Goal: Task Accomplishment & Management: Manage account settings

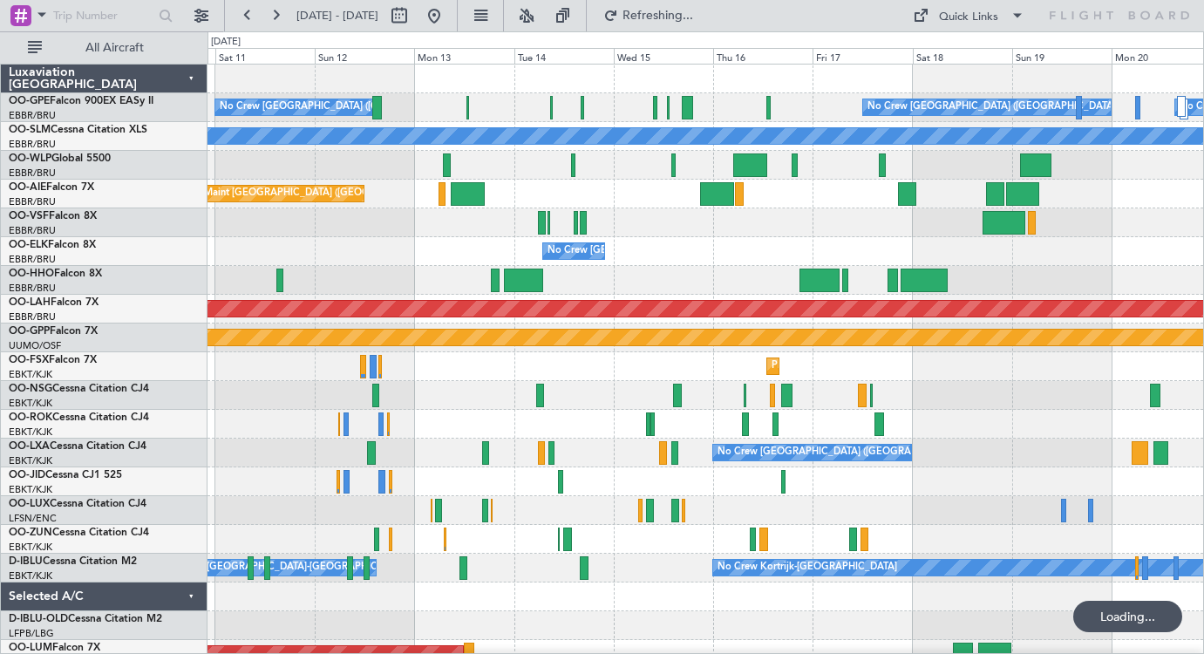
click at [754, 277] on div "No Crew [GEOGRAPHIC_DATA] ([GEOGRAPHIC_DATA] National) No Crew [GEOGRAPHIC_DATA…" at bounding box center [706, 410] width 996 height 691
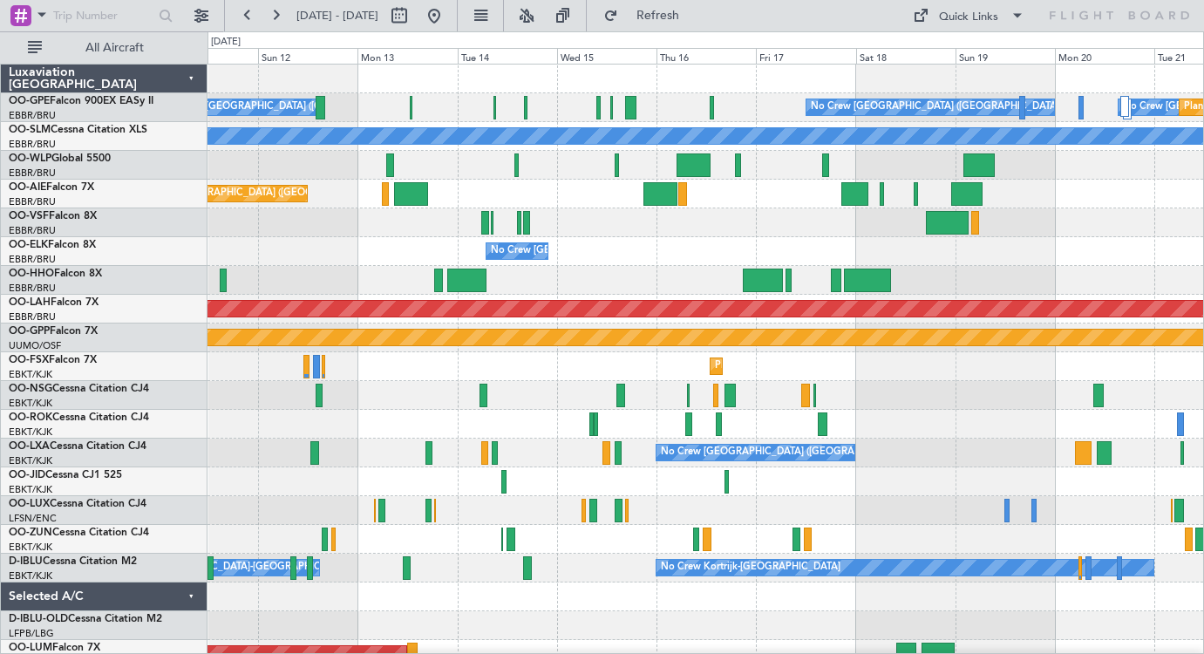
scroll to position [10, 0]
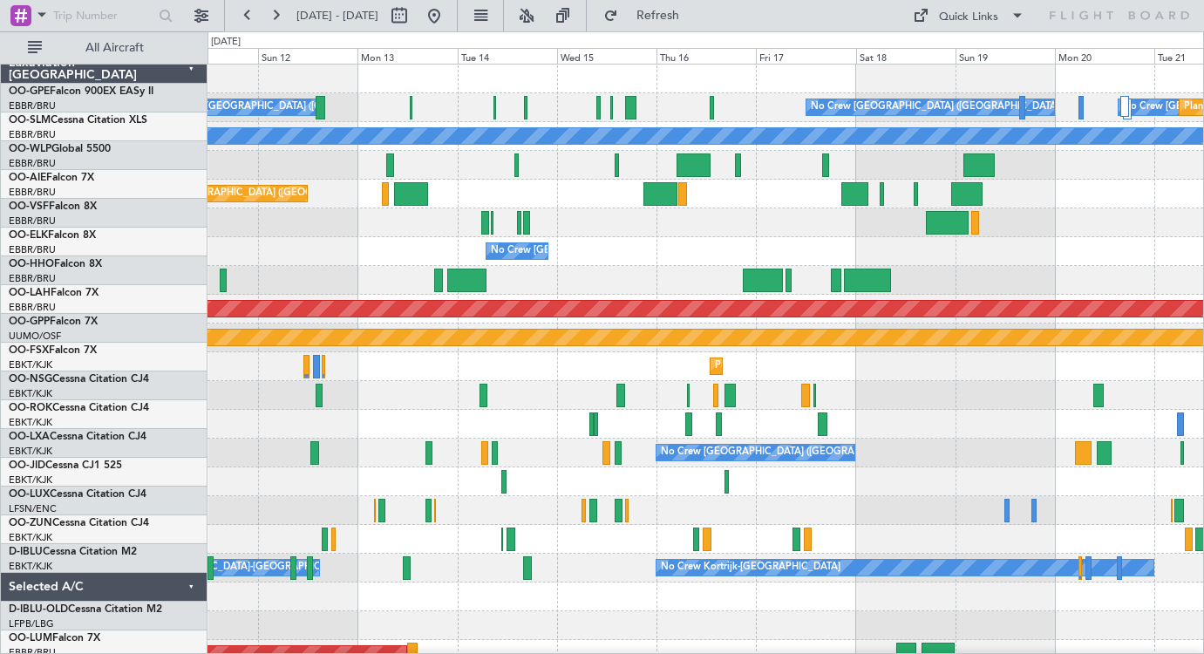
click at [416, 193] on div "Planned Maint [GEOGRAPHIC_DATA] ([GEOGRAPHIC_DATA])" at bounding box center [706, 194] width 996 height 29
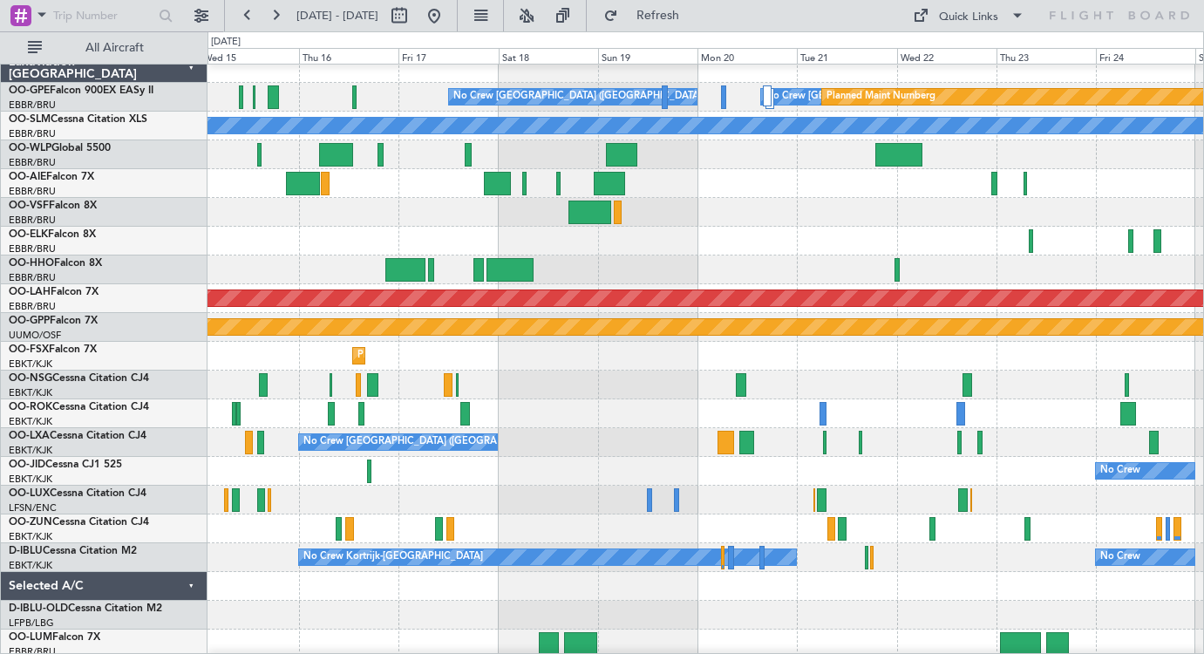
scroll to position [0, 0]
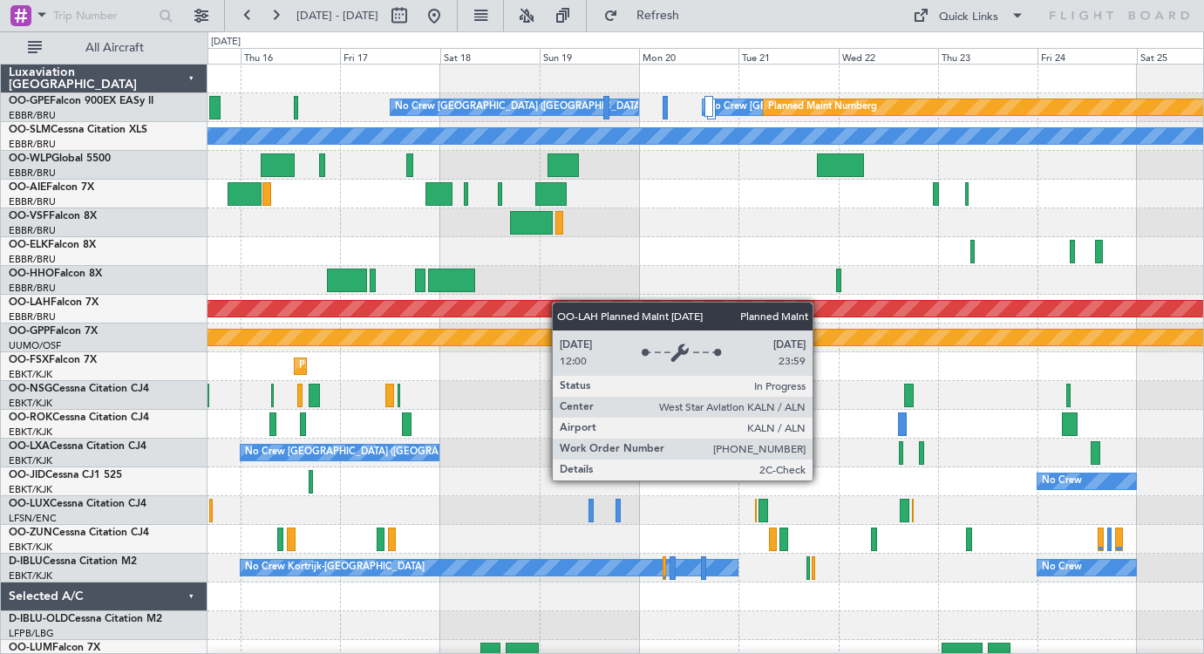
click at [591, 306] on div "No Crew [GEOGRAPHIC_DATA] ([GEOGRAPHIC_DATA] National) No Crew [GEOGRAPHIC_DATA…" at bounding box center [706, 410] width 996 height 691
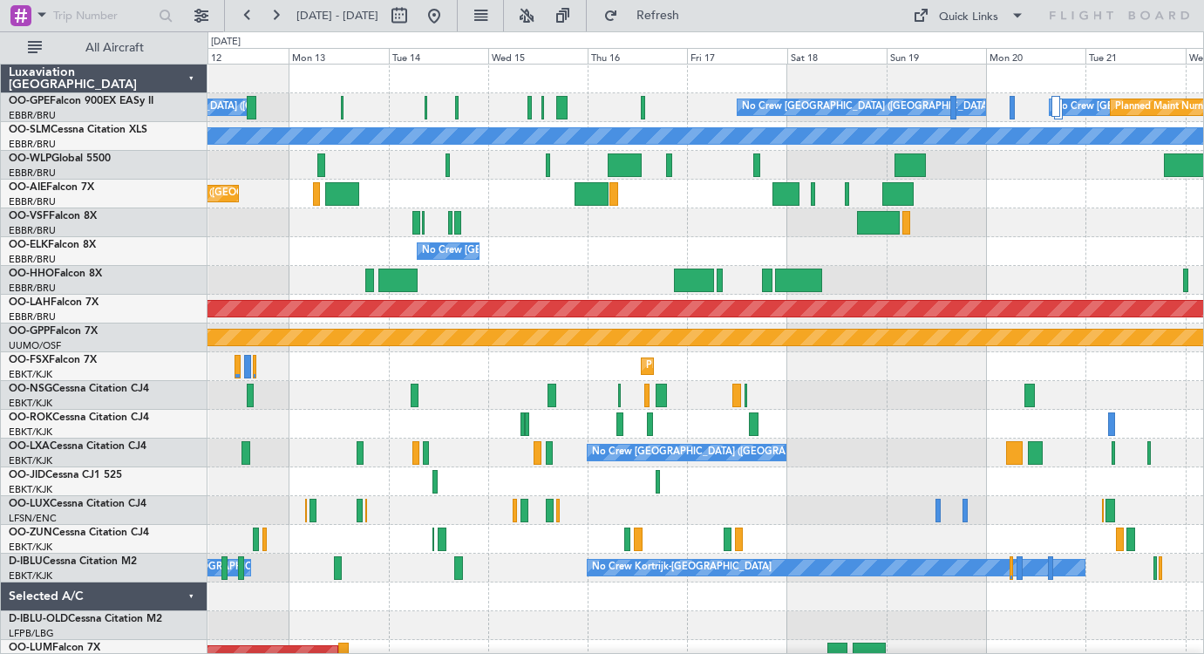
click at [632, 280] on div "No Crew [GEOGRAPHIC_DATA] ([GEOGRAPHIC_DATA] National) No Crew [GEOGRAPHIC_DATA…" at bounding box center [706, 410] width 996 height 691
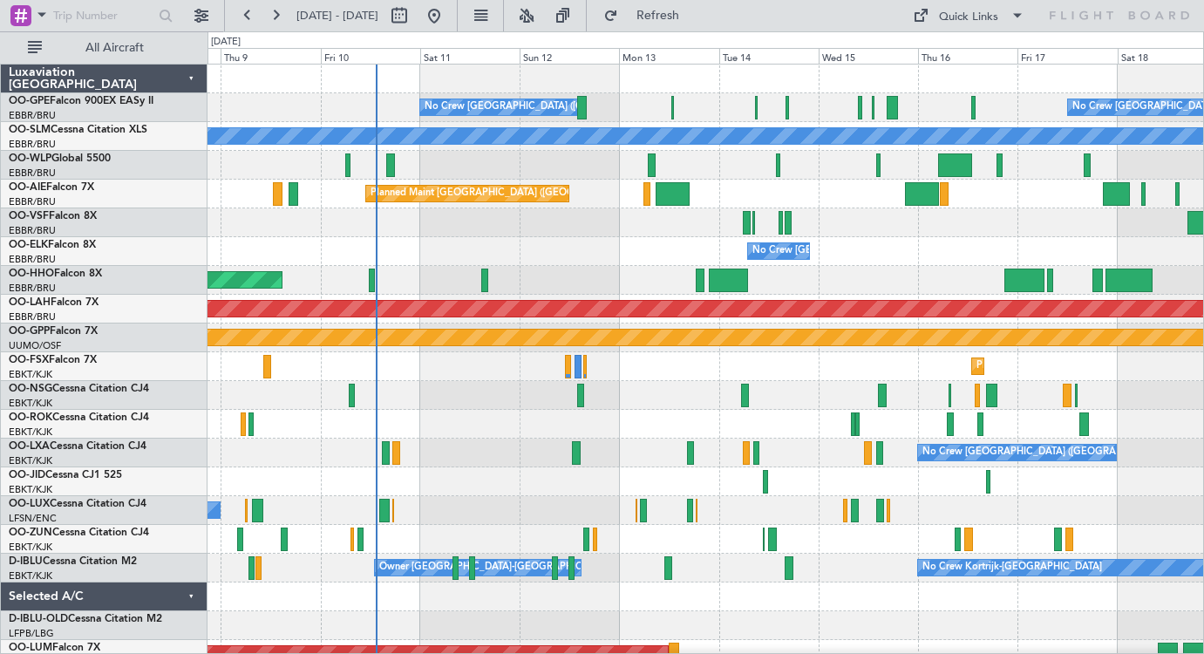
click at [557, 239] on div "No Crew [GEOGRAPHIC_DATA] ([GEOGRAPHIC_DATA] National)" at bounding box center [706, 251] width 996 height 29
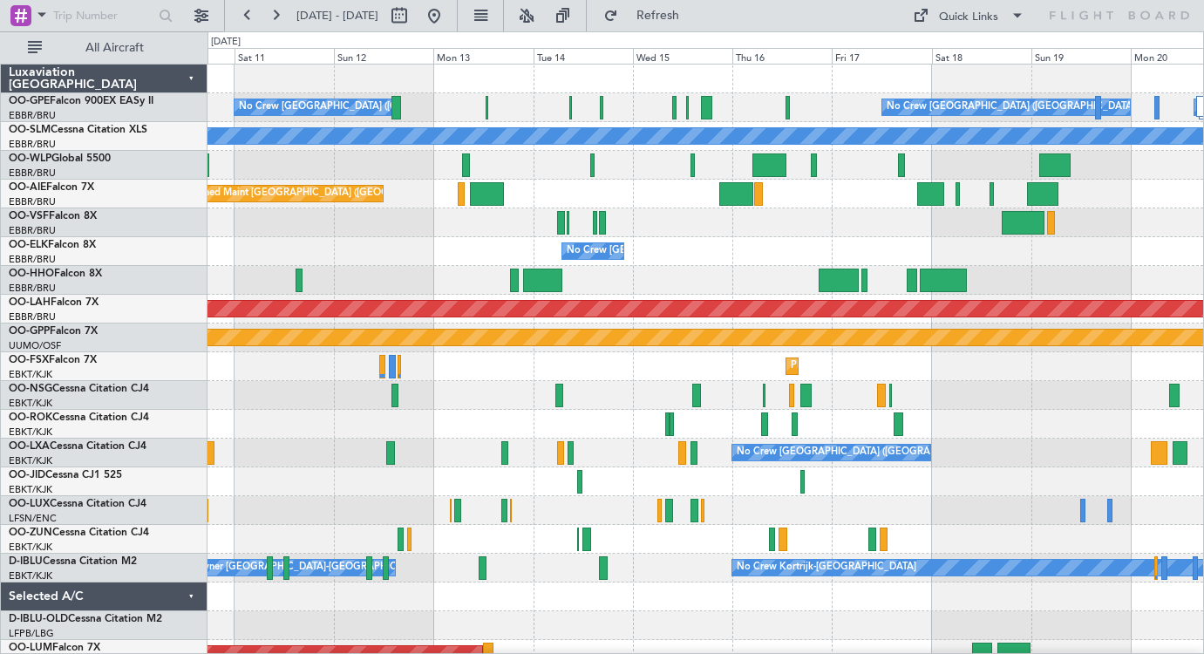
click at [431, 285] on div "No Crew [GEOGRAPHIC_DATA] ([GEOGRAPHIC_DATA] National) No Crew [GEOGRAPHIC_DATA…" at bounding box center [706, 410] width 996 height 691
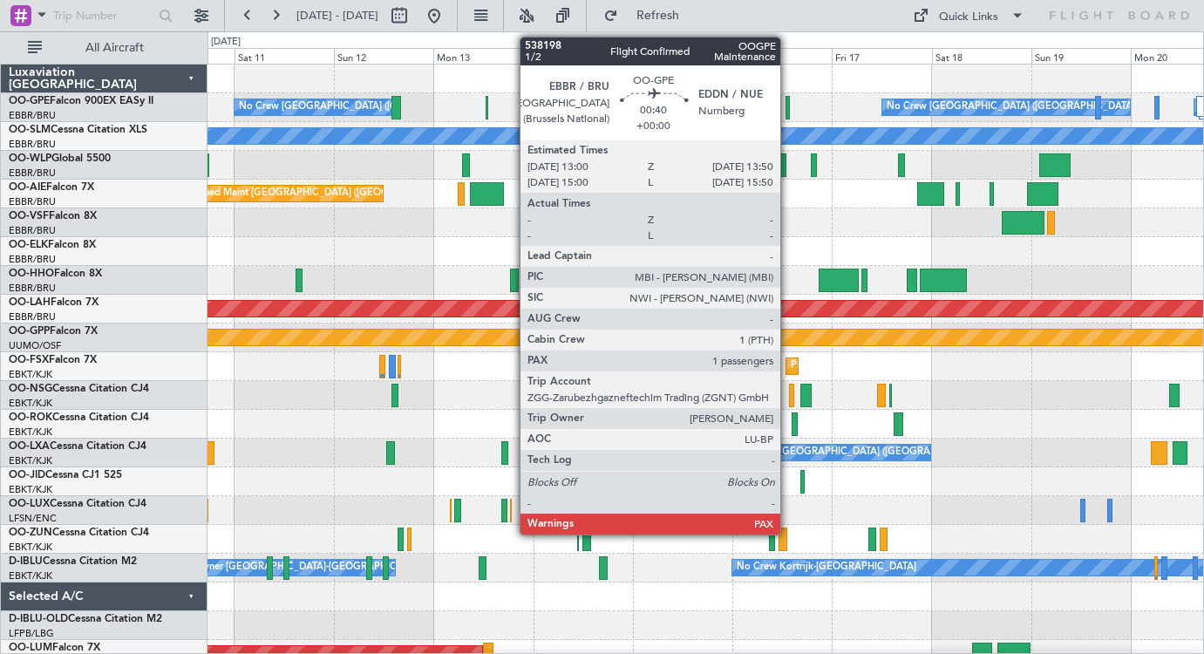
click at [788, 106] on div at bounding box center [787, 108] width 3 height 24
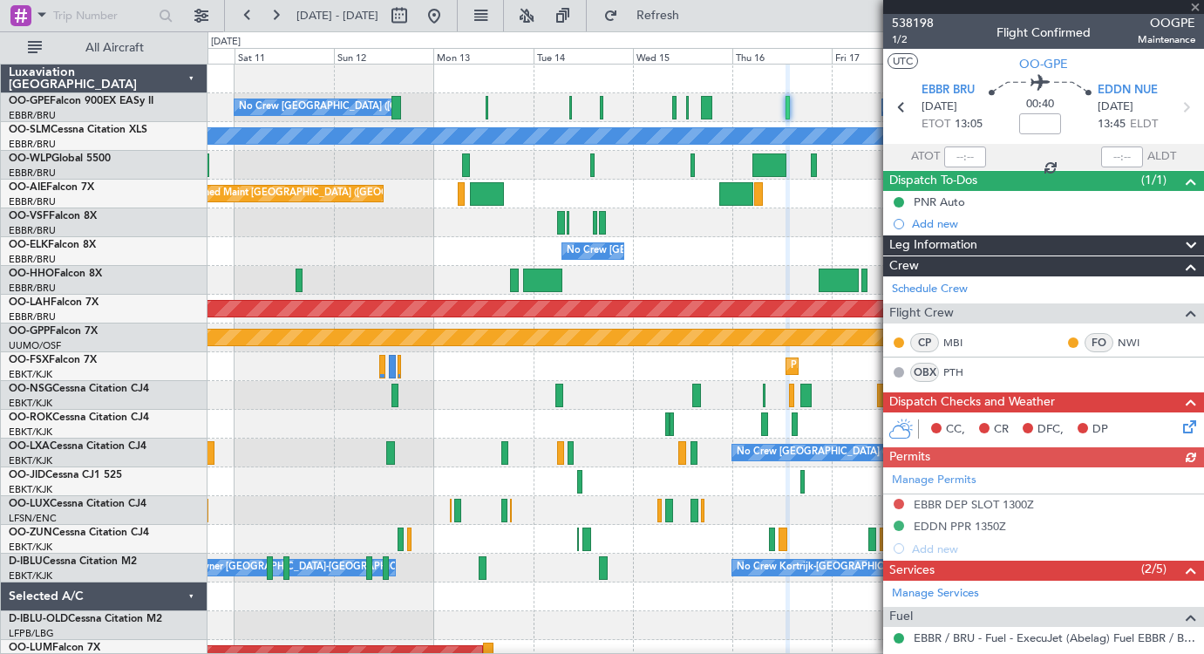
scroll to position [195, 0]
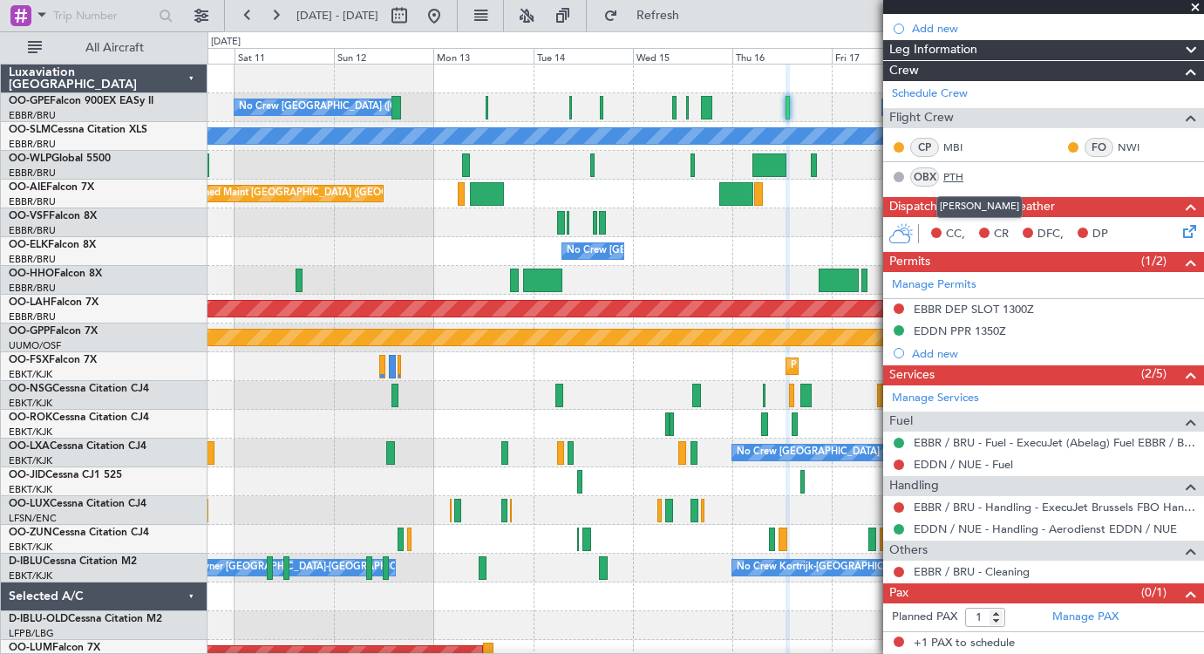
click at [960, 178] on link "PTH" at bounding box center [963, 177] width 39 height 16
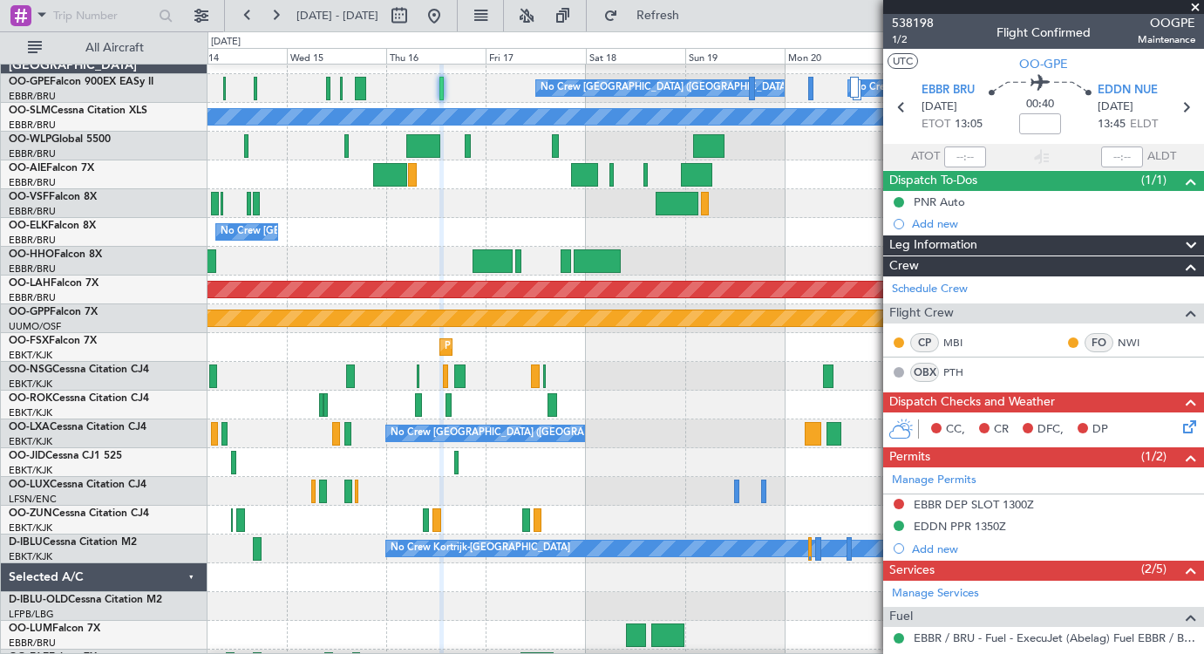
scroll to position [0, 0]
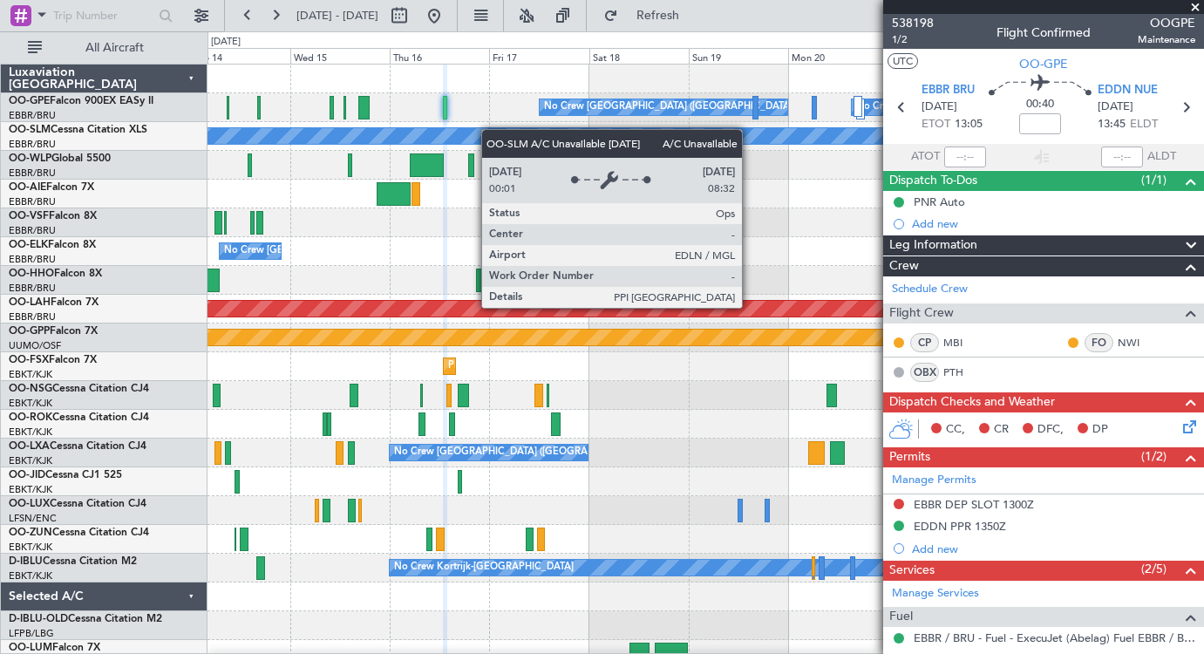
click at [490, 135] on div "No Crew [GEOGRAPHIC_DATA] ([GEOGRAPHIC_DATA] National) No Crew [GEOGRAPHIC_DATA…" at bounding box center [706, 410] width 996 height 691
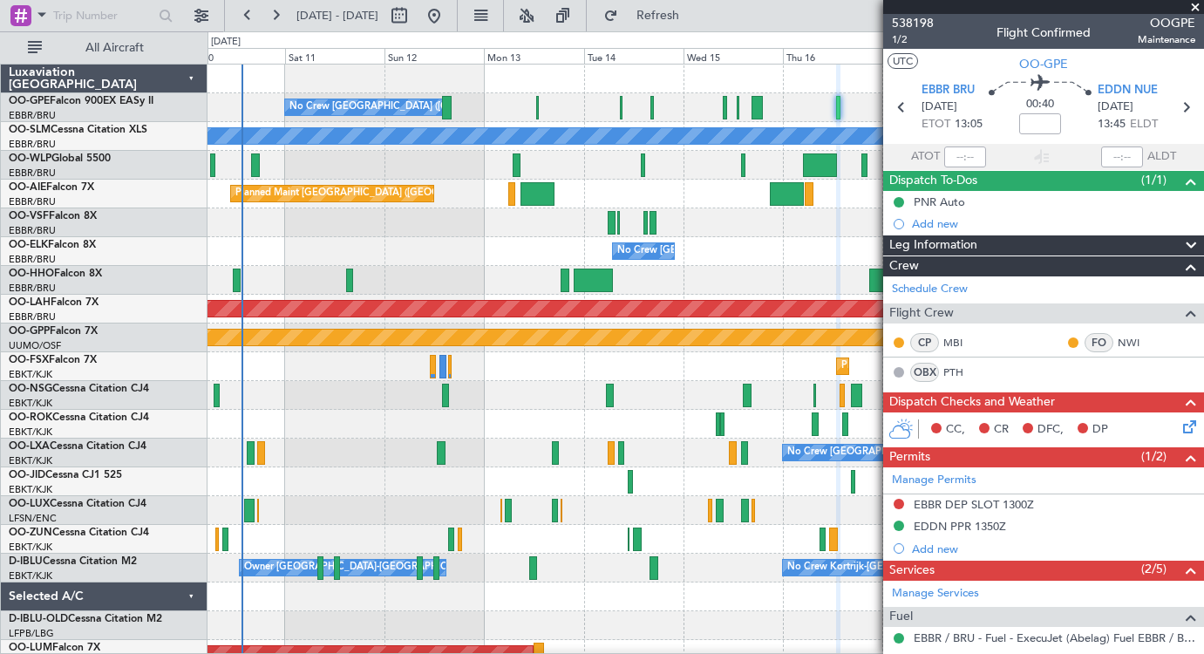
click at [767, 118] on div "No Crew [GEOGRAPHIC_DATA] ([GEOGRAPHIC_DATA] National) No Crew [GEOGRAPHIC_DATA…" at bounding box center [706, 410] width 996 height 691
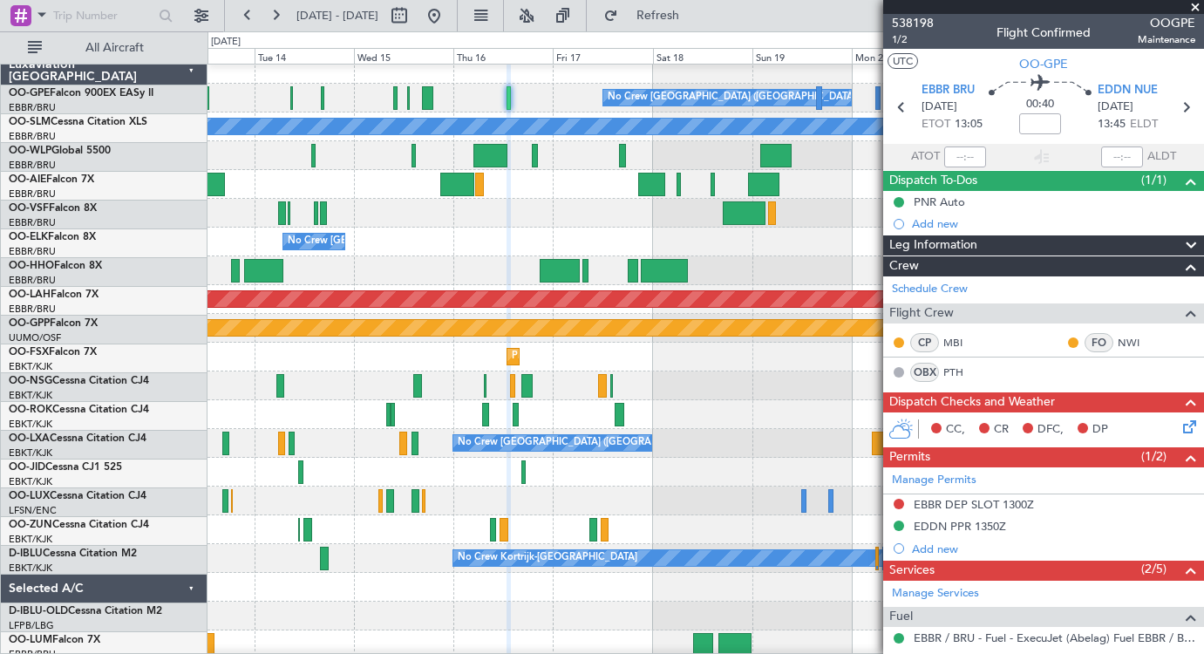
click at [419, 80] on div at bounding box center [706, 69] width 996 height 29
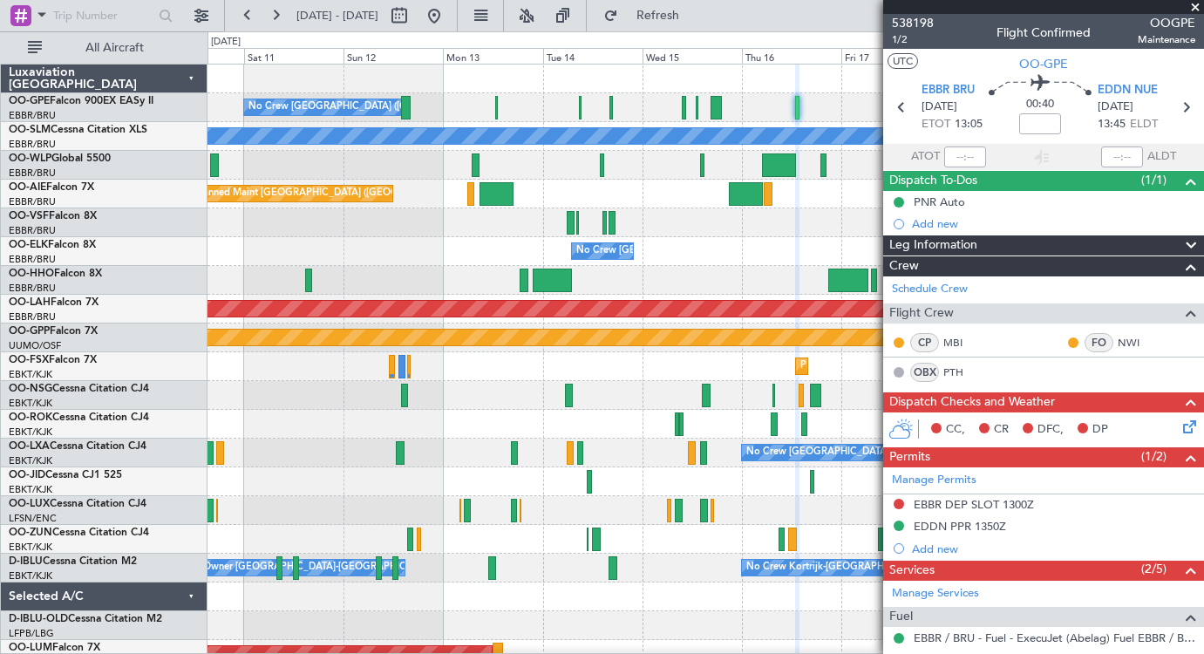
click at [754, 263] on div "No Crew [GEOGRAPHIC_DATA] ([GEOGRAPHIC_DATA] National)" at bounding box center [706, 251] width 996 height 29
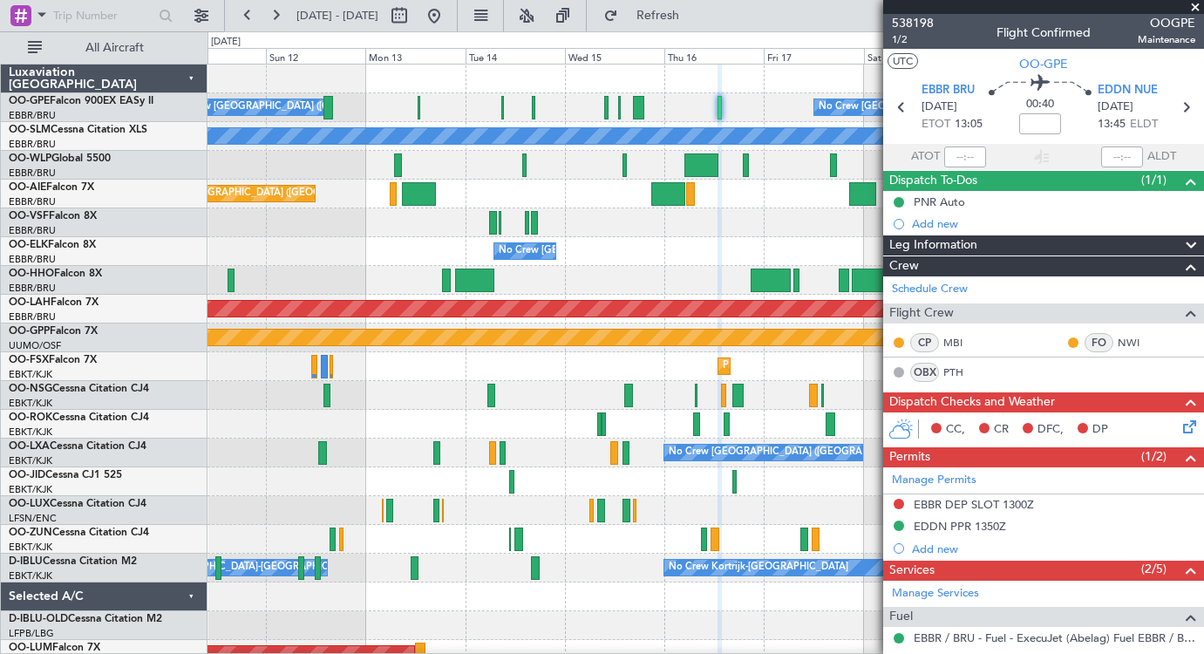
click at [460, 248] on div "No Crew [GEOGRAPHIC_DATA] ([GEOGRAPHIC_DATA] National)" at bounding box center [706, 251] width 996 height 29
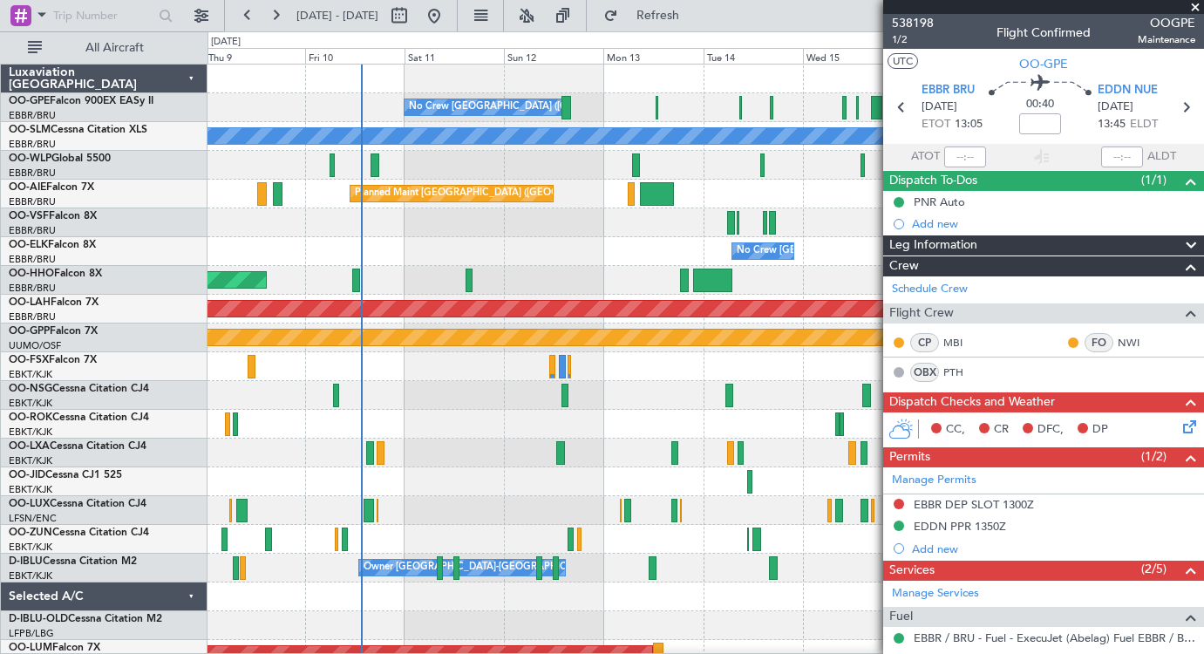
click at [672, 385] on div "No Crew [GEOGRAPHIC_DATA] ([GEOGRAPHIC_DATA] National) No Crew [GEOGRAPHIC_DATA…" at bounding box center [706, 410] width 996 height 691
click at [1195, 8] on span at bounding box center [1195, 8] width 17 height 16
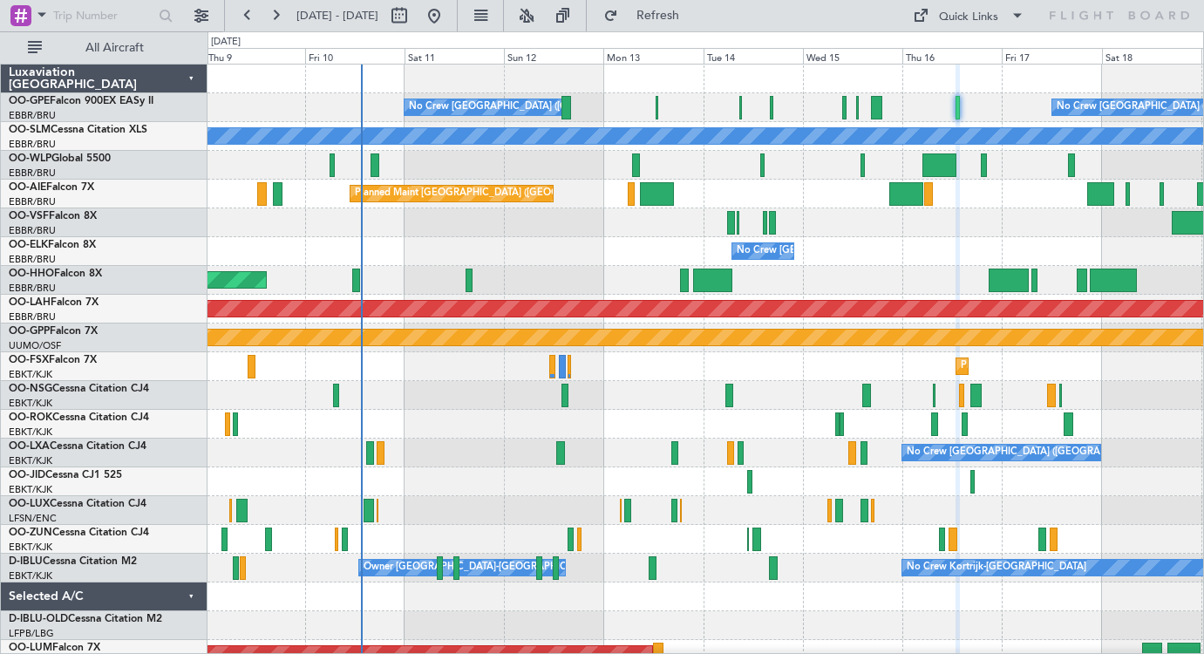
type input "0"
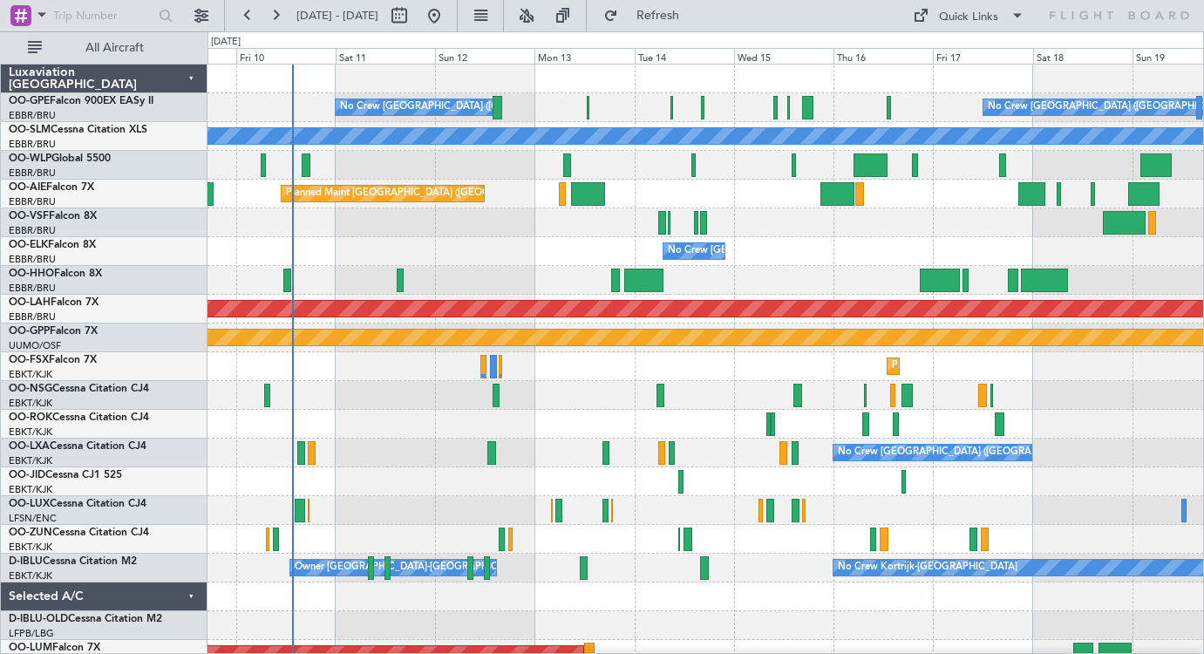
click at [909, 103] on div "No Crew [GEOGRAPHIC_DATA] ([GEOGRAPHIC_DATA] National) No Crew [GEOGRAPHIC_DATA…" at bounding box center [706, 410] width 996 height 691
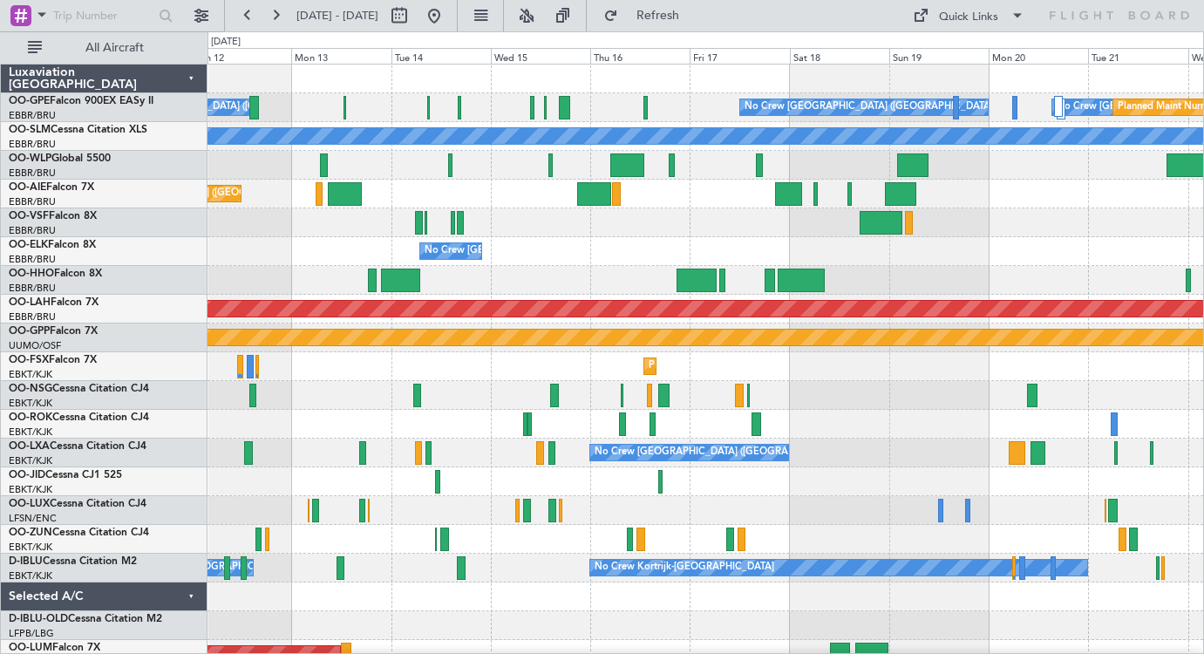
click at [590, 248] on div "No Crew [GEOGRAPHIC_DATA] ([GEOGRAPHIC_DATA] National) No Crew [GEOGRAPHIC_DATA…" at bounding box center [706, 410] width 996 height 691
